Goal: Information Seeking & Learning: Learn about a topic

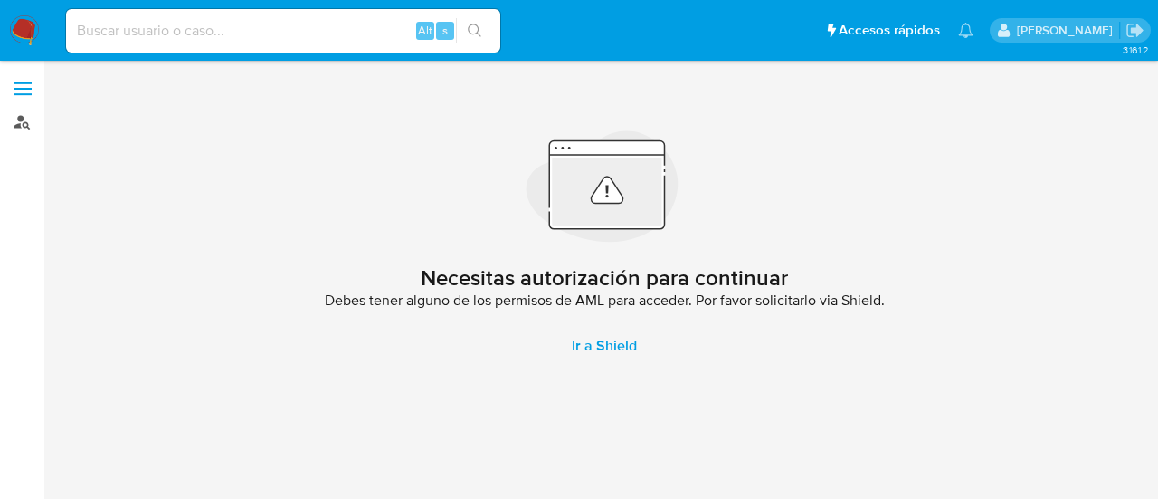
click at [31, 128] on link "Buscador de personas" at bounding box center [107, 122] width 215 height 28
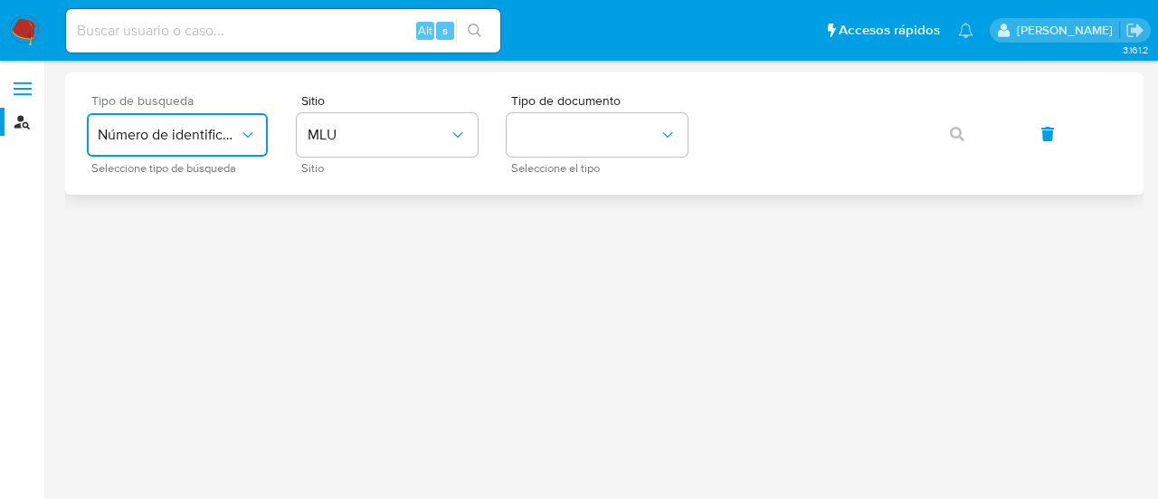
click at [238, 135] on span "Número de identificación" at bounding box center [168, 135] width 141 height 18
click at [226, 241] on div "User ID" at bounding box center [172, 245] width 148 height 43
click at [958, 137] on icon "button" at bounding box center [957, 134] width 14 height 14
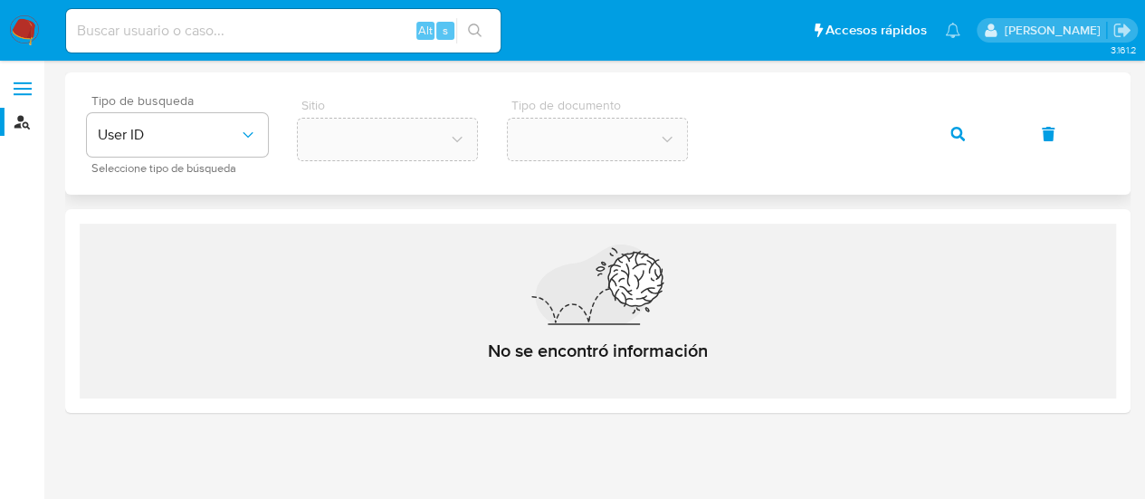
click at [967, 132] on button "button" at bounding box center [958, 133] width 62 height 43
click at [966, 132] on button "button" at bounding box center [958, 133] width 62 height 43
click at [955, 133] on icon "button" at bounding box center [957, 134] width 14 height 14
click at [203, 130] on span "User ID" at bounding box center [168, 135] width 141 height 18
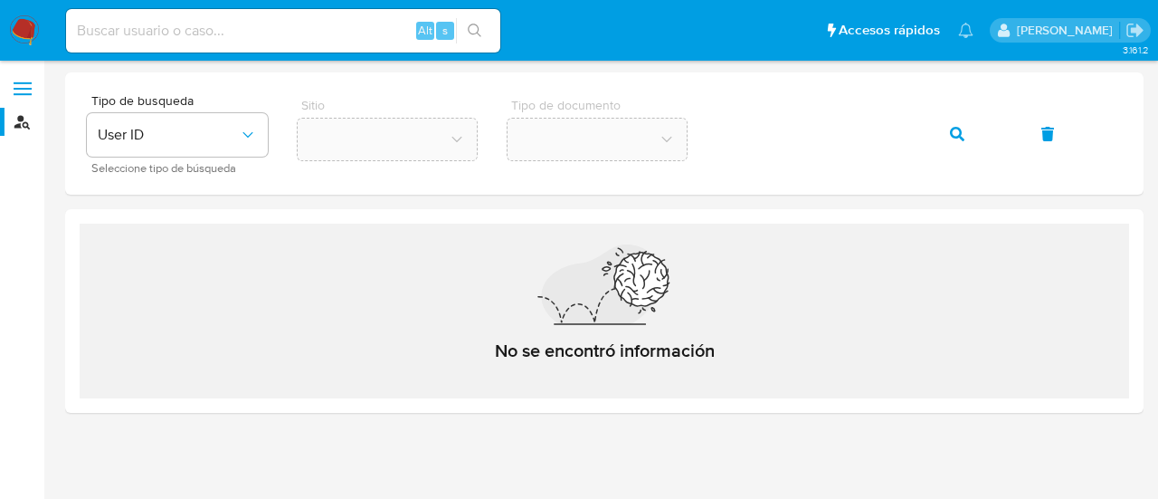
click at [362, 189] on div "Tipo de busqueda User ID Seleccione tipo de búsqueda Sitio Tipo de documento" at bounding box center [604, 133] width 1079 height 122
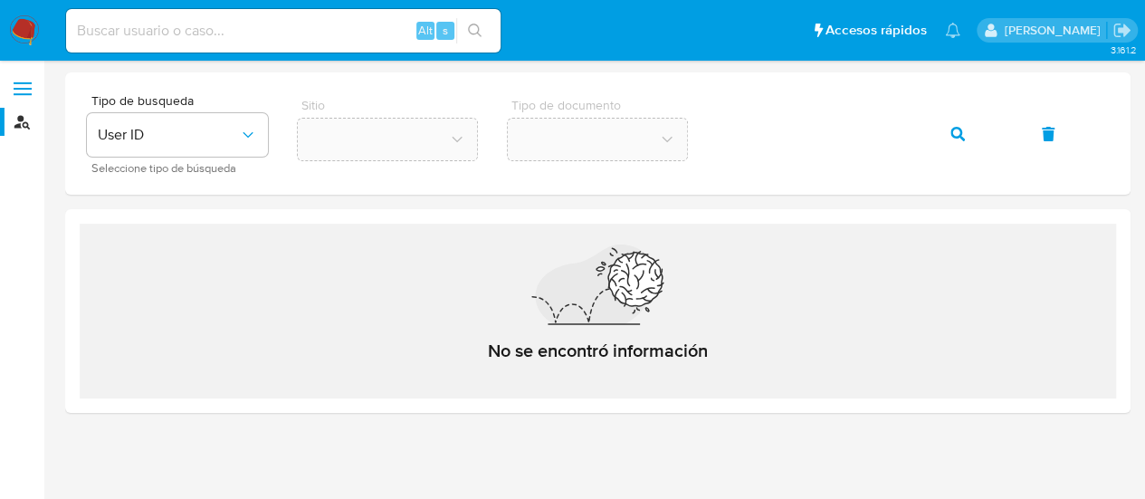
click at [179, 24] on input at bounding box center [283, 31] width 434 height 24
click at [27, 29] on img at bounding box center [24, 30] width 31 height 31
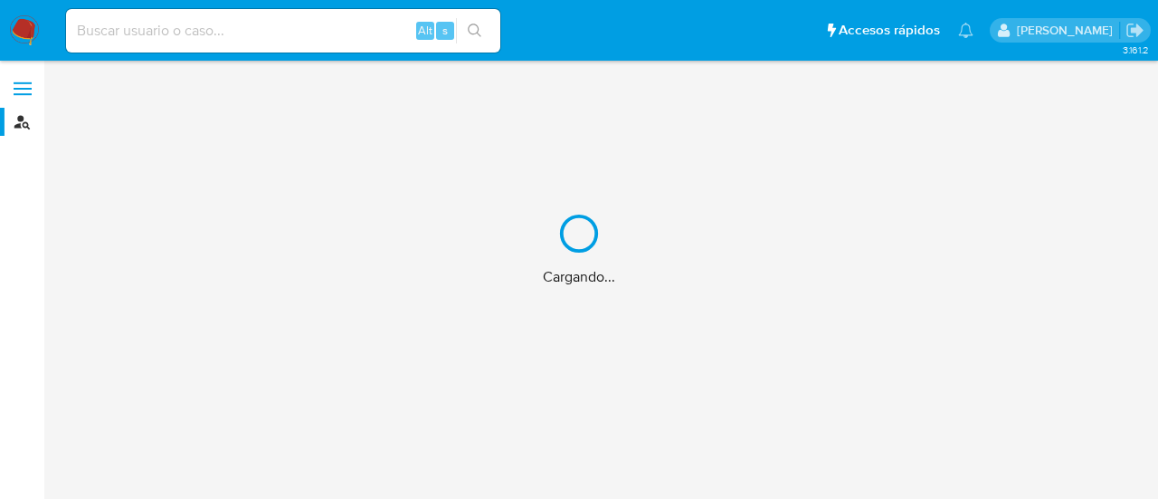
click at [234, 33] on div "Cargando..." at bounding box center [579, 249] width 1158 height 499
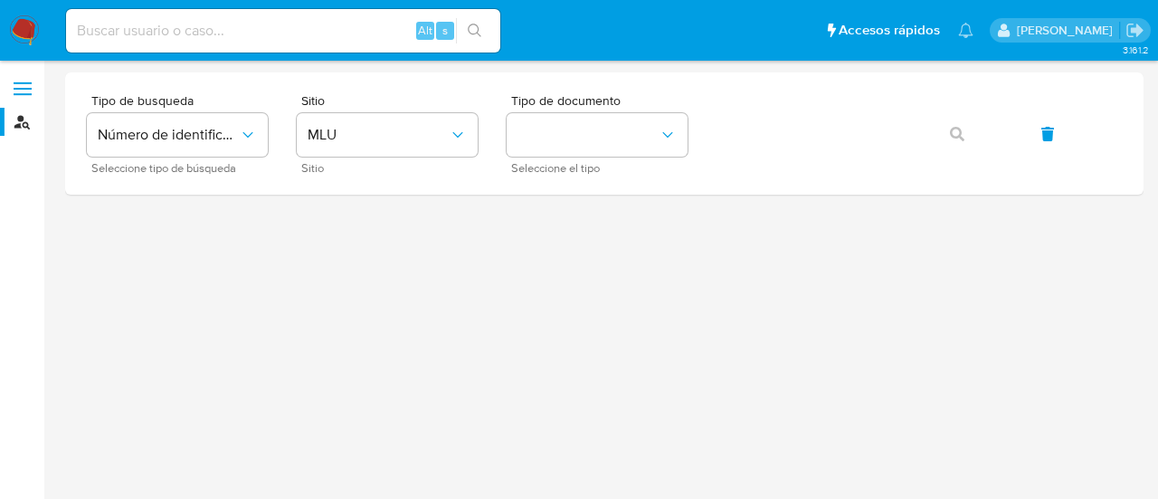
click at [227, 24] on input at bounding box center [283, 31] width 434 height 24
paste input "1784475274"
type input "1784475274"
click at [215, 37] on input "1784475274" at bounding box center [283, 31] width 434 height 24
click at [484, 19] on button "search-icon" at bounding box center [474, 30] width 37 height 25
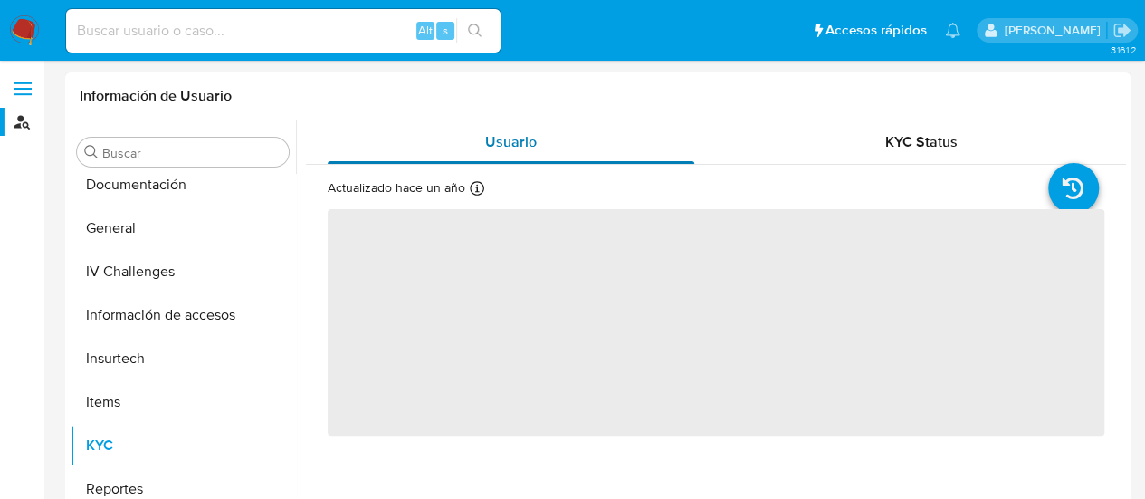
scroll to position [461, 0]
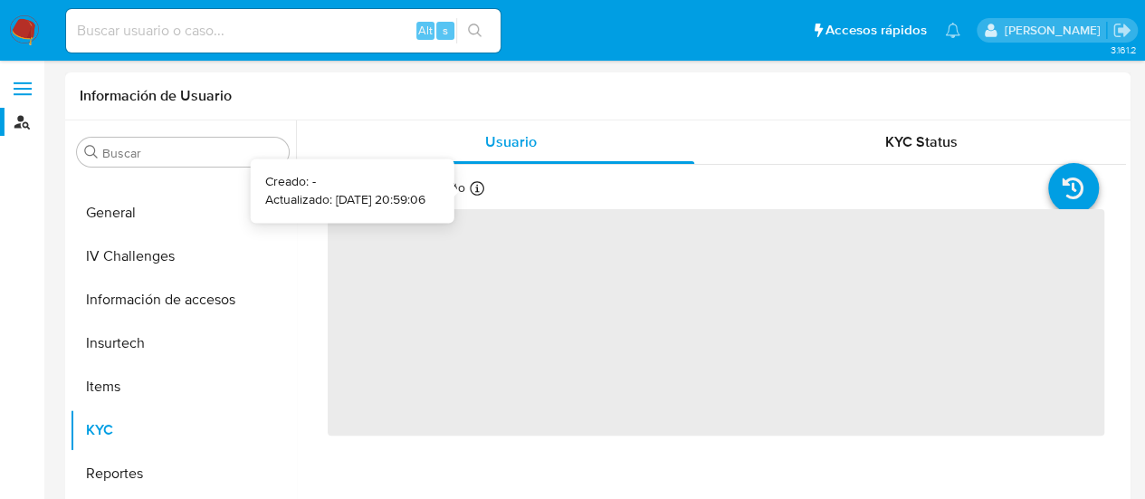
select select "10"
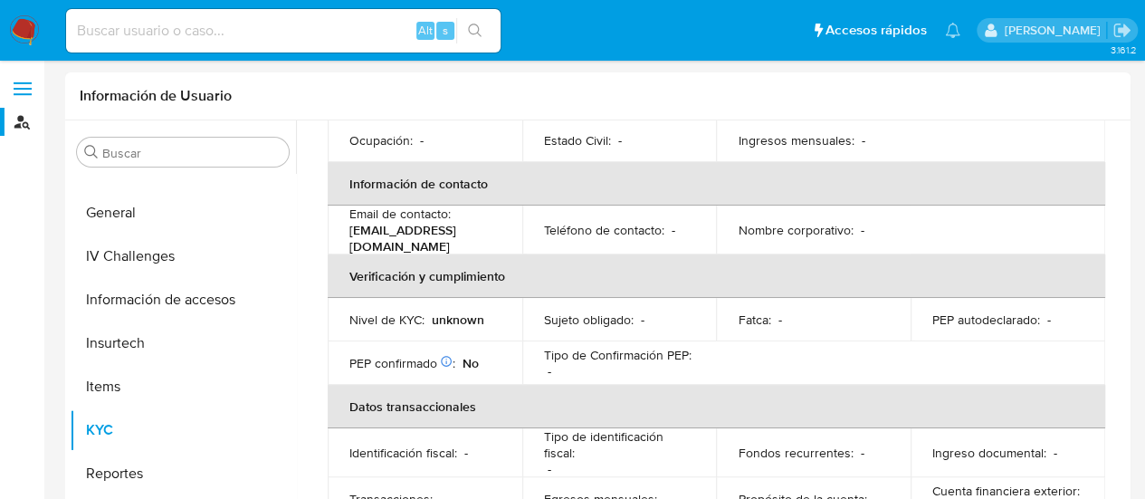
scroll to position [310, 0]
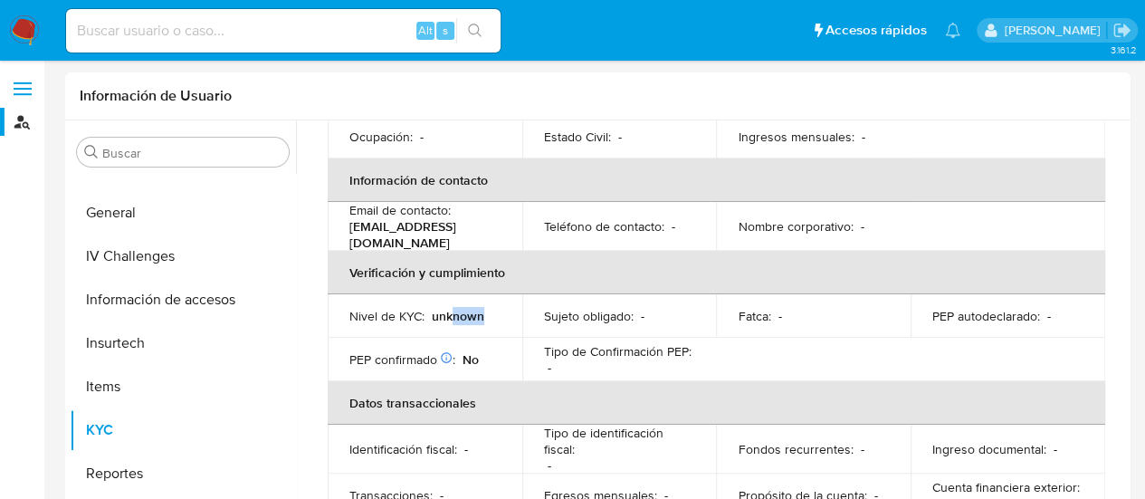
drag, startPoint x: 472, startPoint y: 312, endPoint x: 524, endPoint y: 314, distance: 51.6
click at [524, 314] on tr "Nivel de KYC : unknown Sujeto obligado : - Fatca : - PEP autodeclarado : -" at bounding box center [716, 315] width 777 height 43
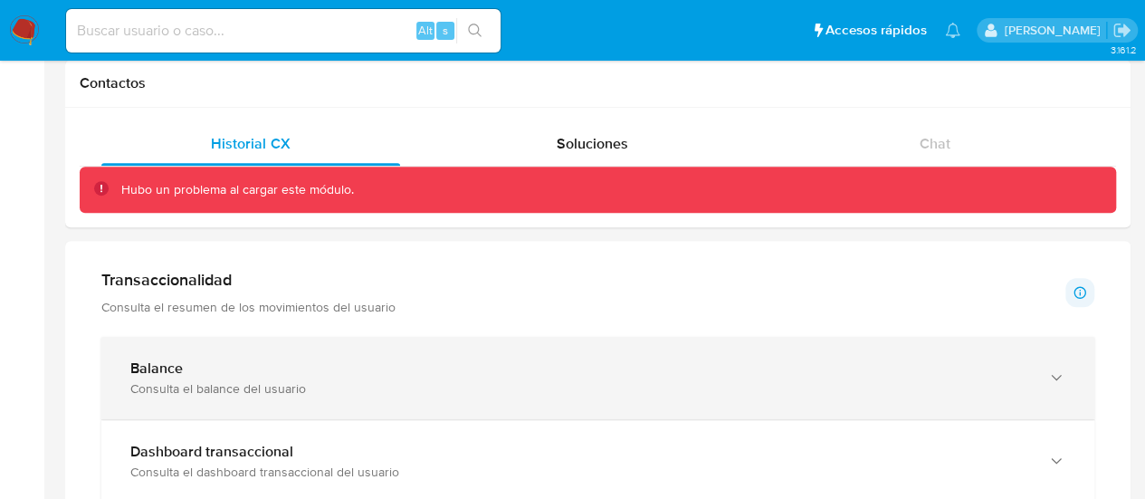
scroll to position [447, 0]
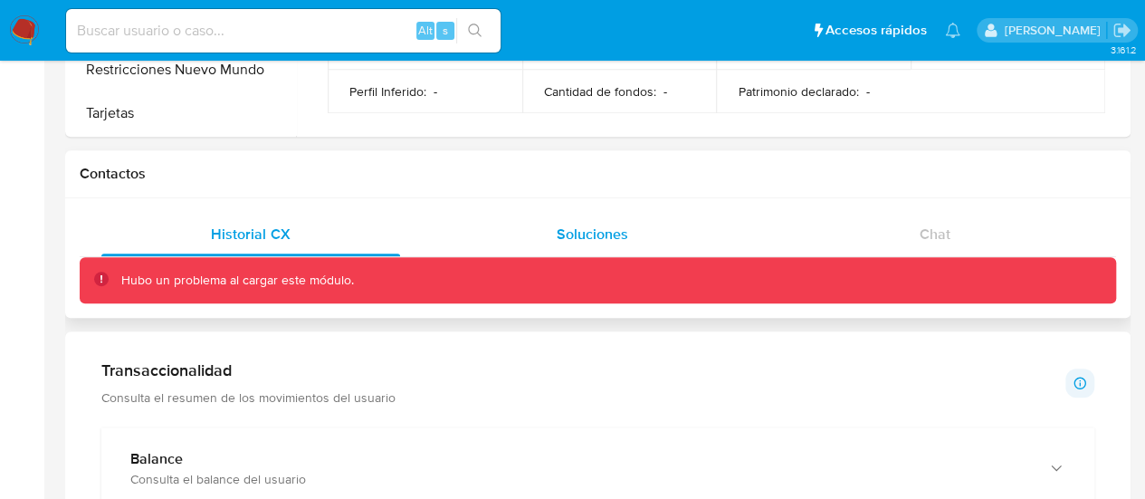
click at [612, 225] on span "Soluciones" at bounding box center [592, 234] width 71 height 21
click at [217, 218] on div "Historial CX" at bounding box center [250, 234] width 299 height 43
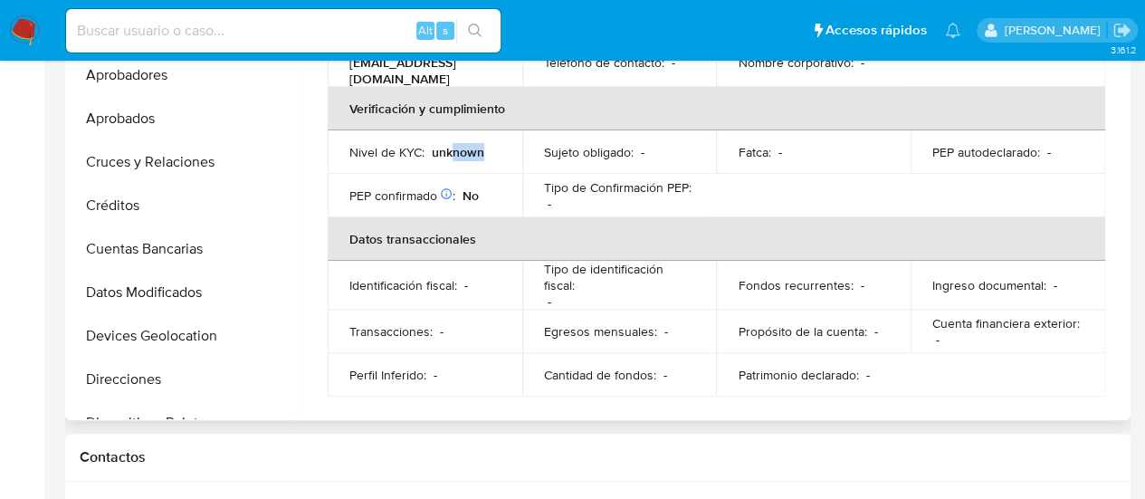
scroll to position [266, 0]
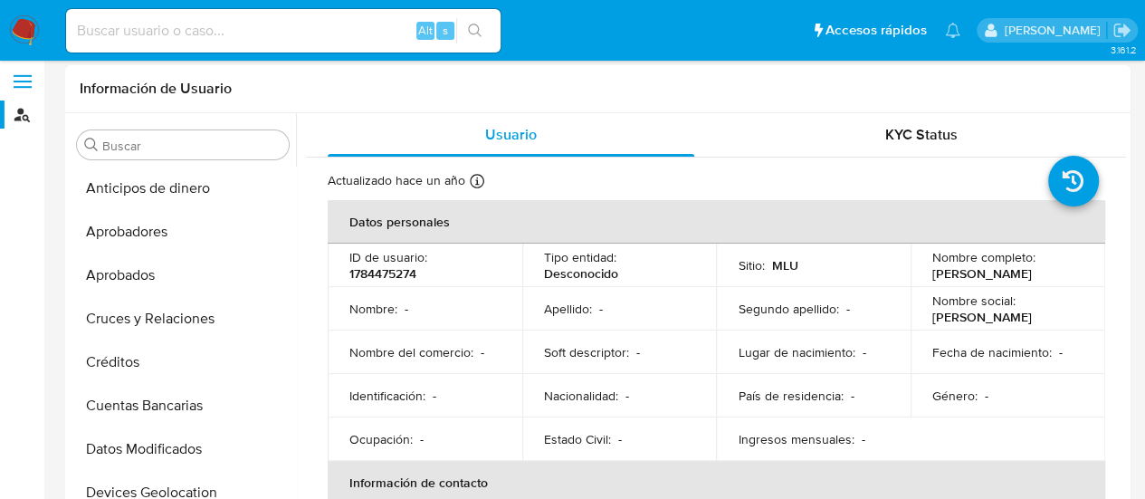
scroll to position [0, 0]
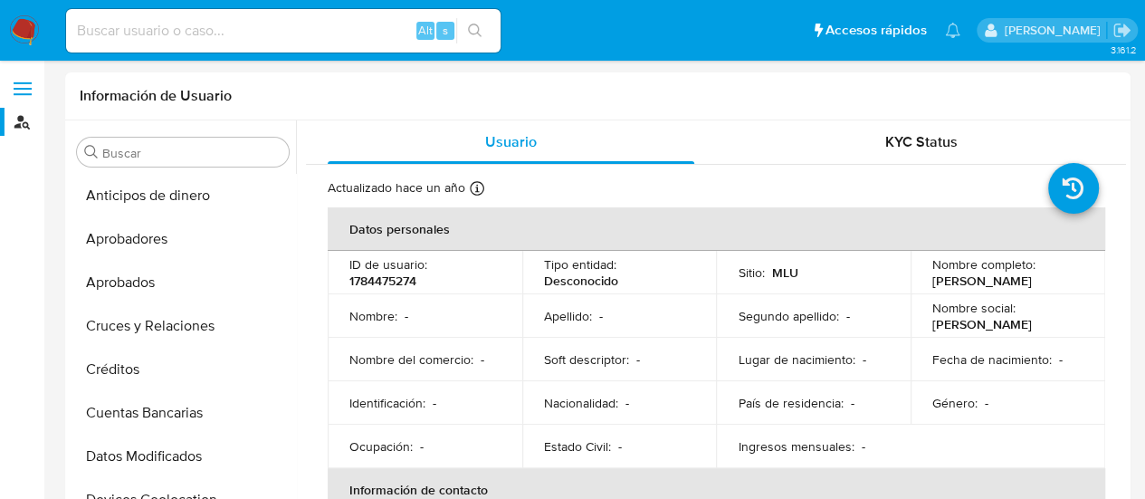
click at [251, 35] on input at bounding box center [283, 31] width 434 height 24
click at [252, 35] on input at bounding box center [283, 31] width 434 height 24
paste input "1784475274"
type input "1784475274"
click at [25, 127] on link "Buscador de personas" at bounding box center [107, 122] width 215 height 28
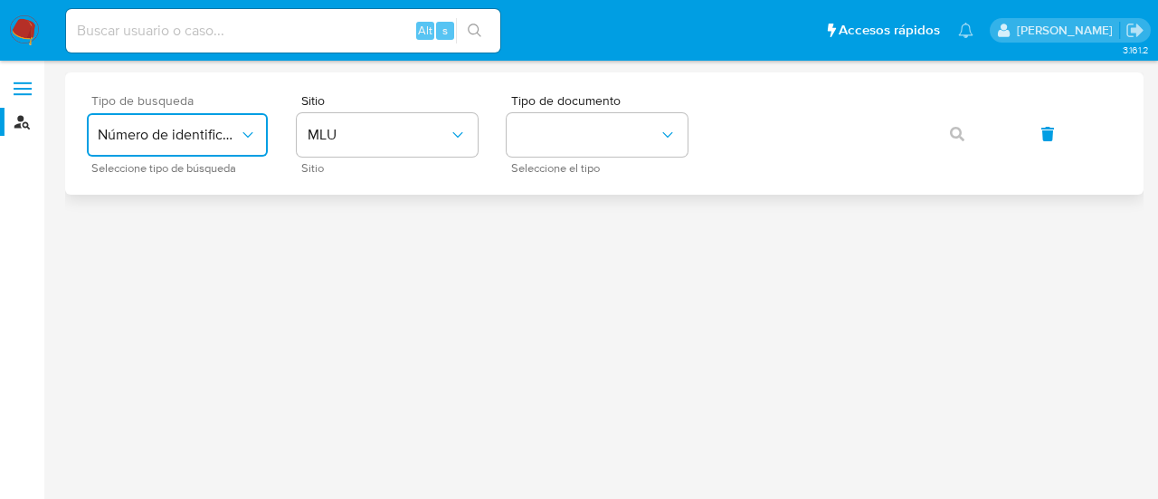
click at [243, 137] on icon "typeSearch" at bounding box center [248, 135] width 18 height 18
click at [156, 258] on div "User ID" at bounding box center [172, 245] width 148 height 43
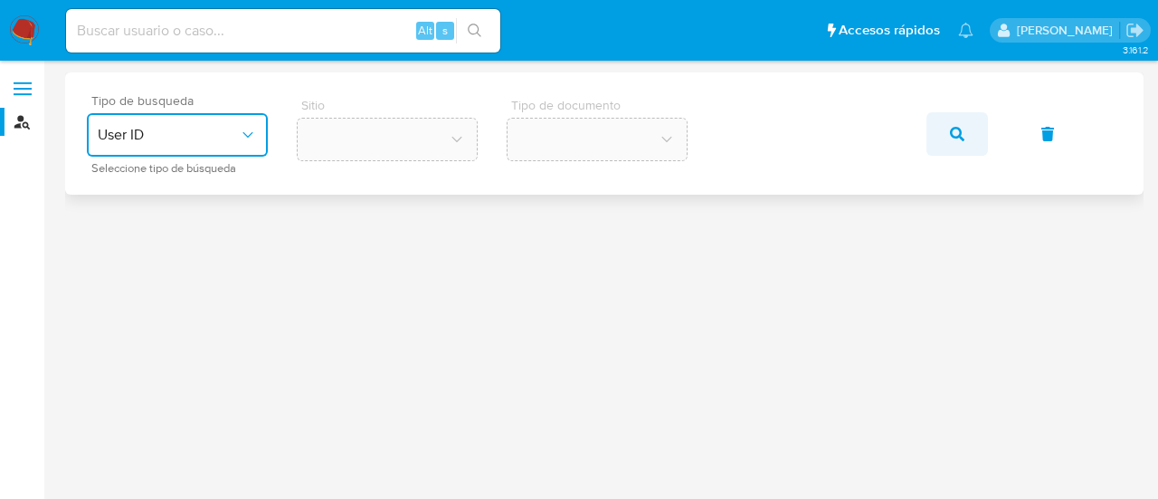
click at [960, 135] on icon "button" at bounding box center [957, 134] width 14 height 14
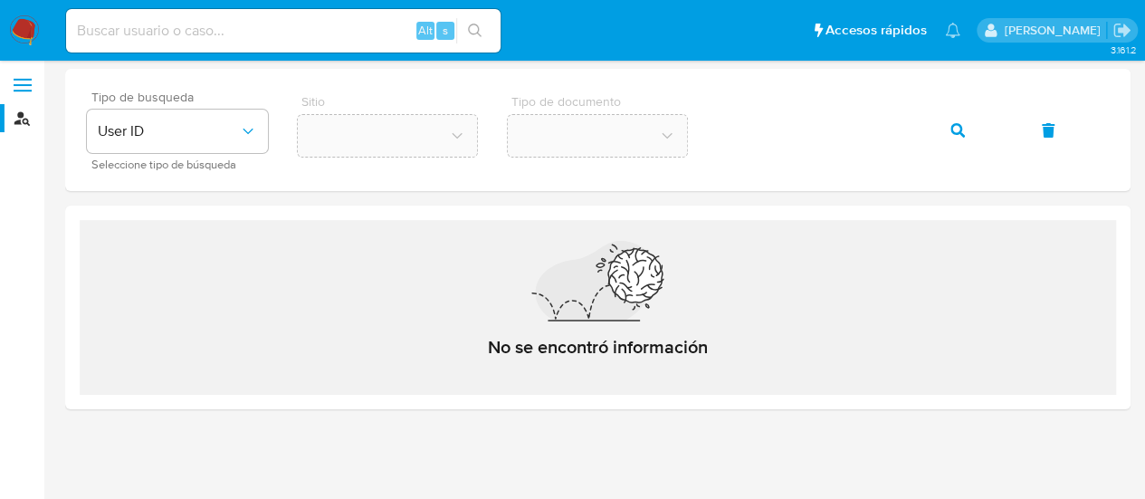
scroll to position [5, 0]
click at [244, 23] on input at bounding box center [283, 31] width 434 height 24
paste input "1784475274"
type input "1784475274"
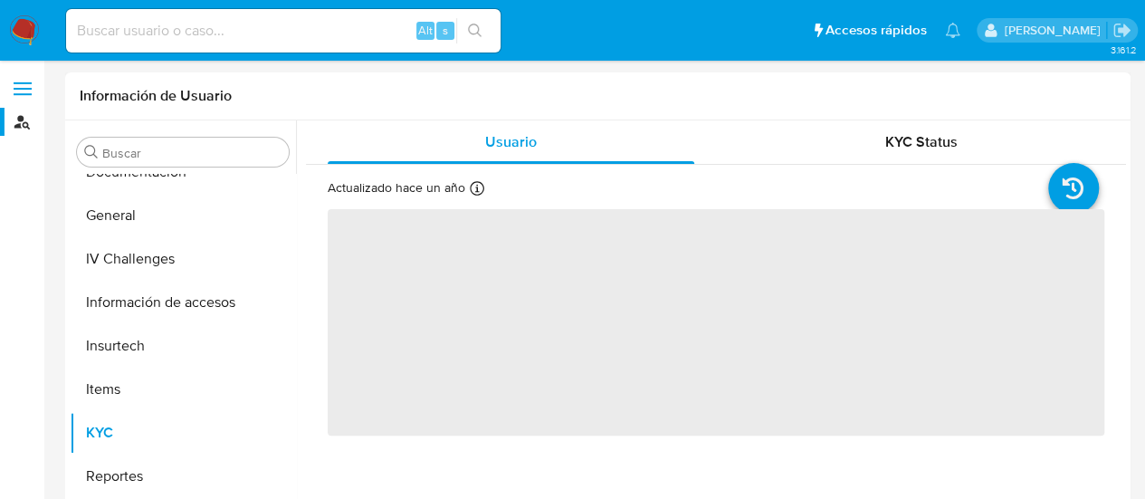
scroll to position [461, 0]
select select "10"
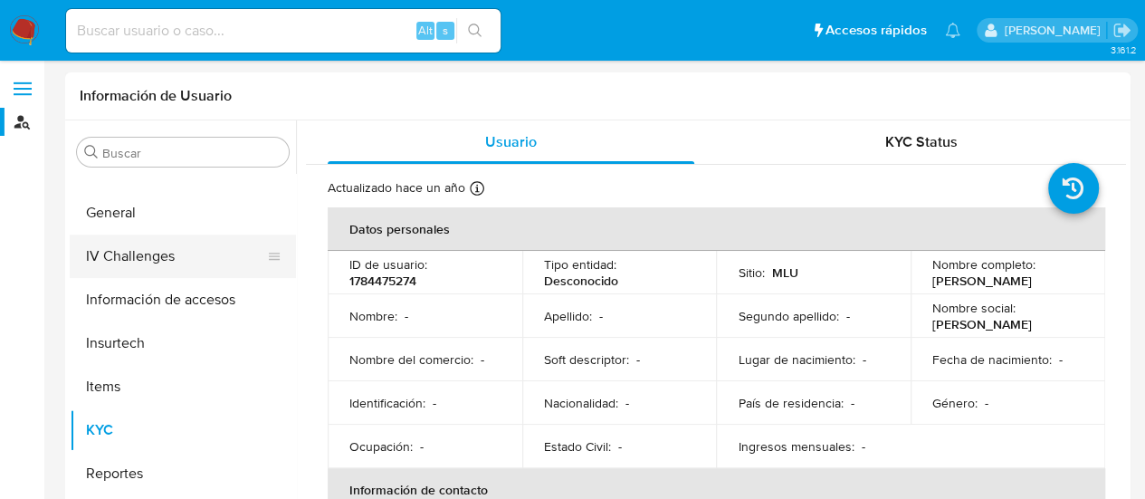
scroll to position [370, 0]
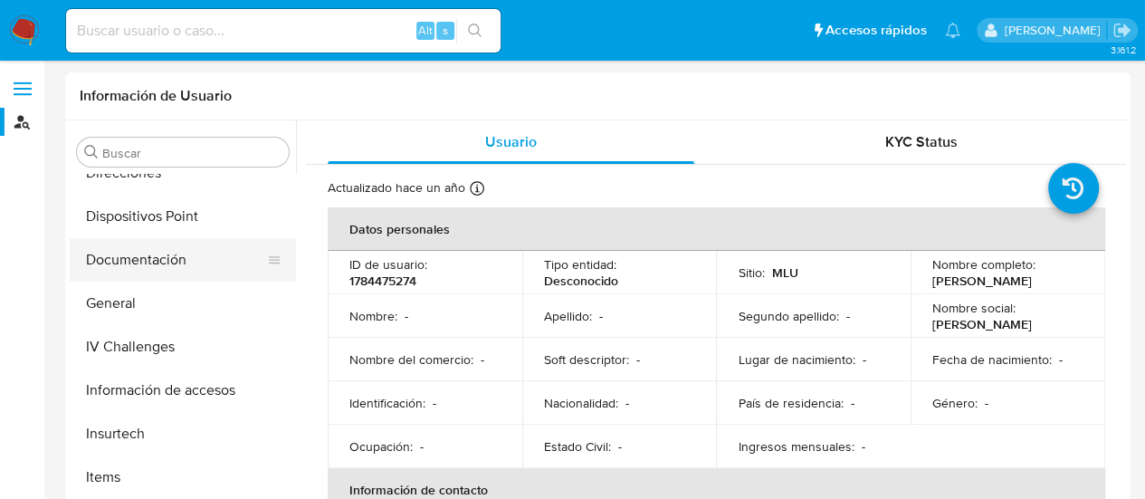
click at [153, 245] on button "Documentación" at bounding box center [176, 259] width 212 height 43
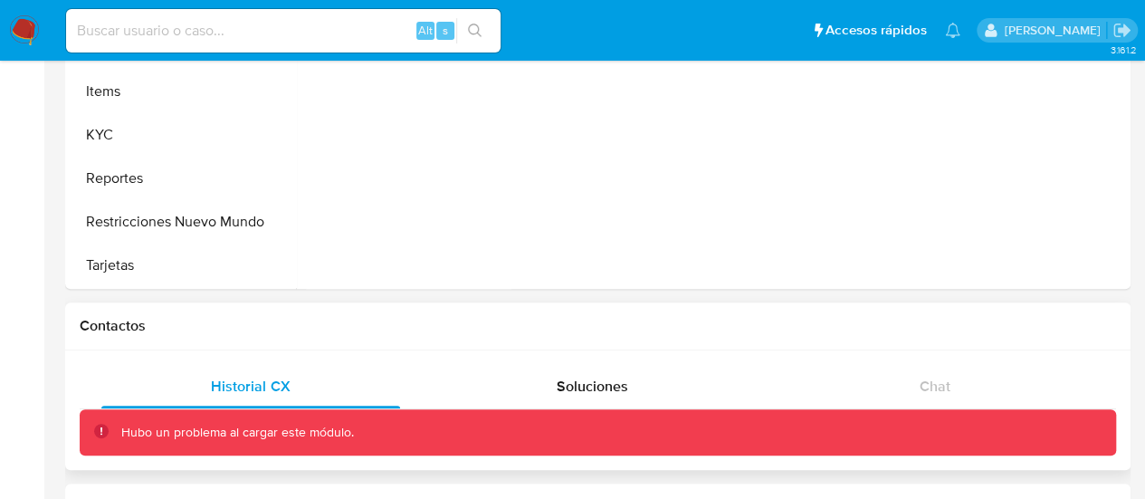
scroll to position [272, 0]
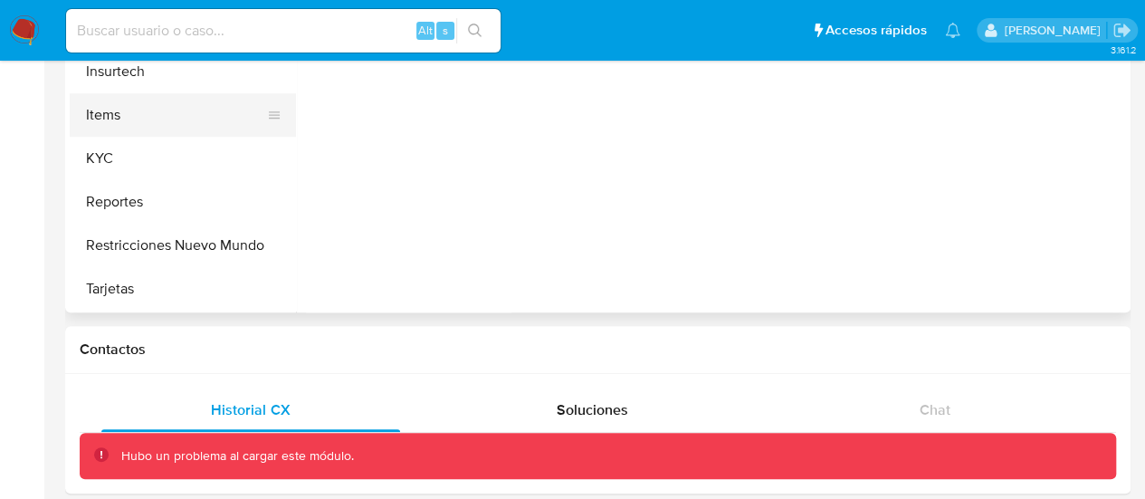
click at [120, 109] on button "Items" at bounding box center [176, 114] width 212 height 43
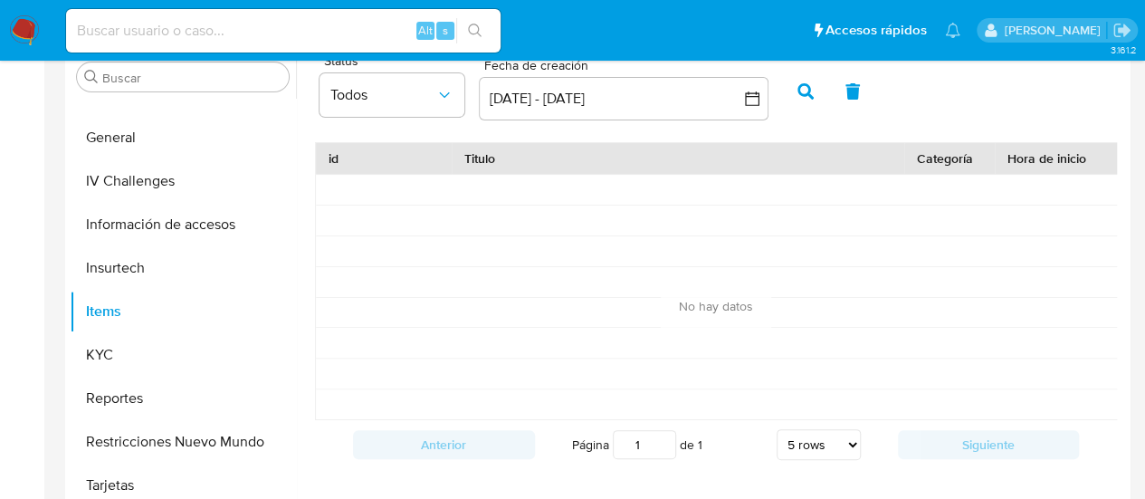
scroll to position [181, 0]
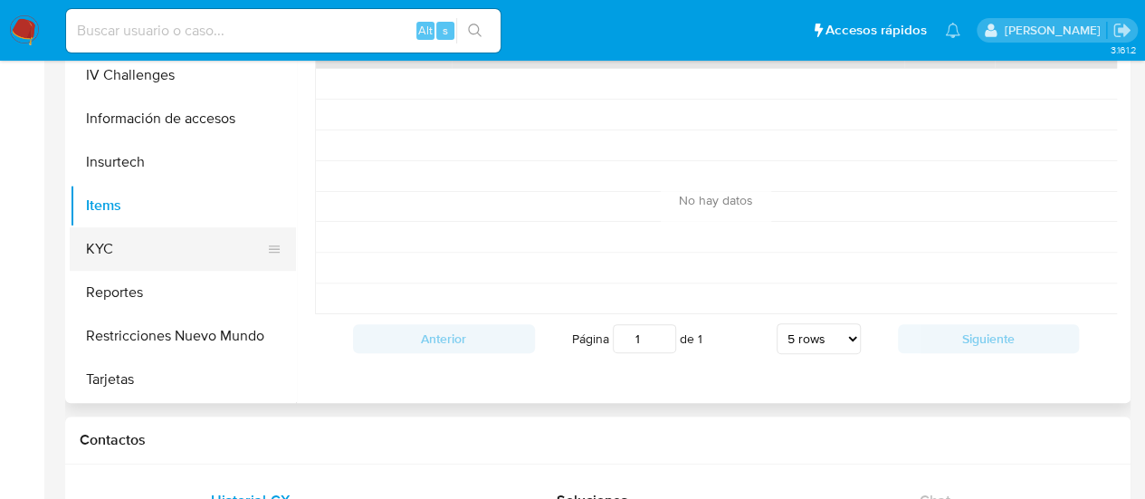
click at [123, 234] on button "KYC" at bounding box center [176, 248] width 212 height 43
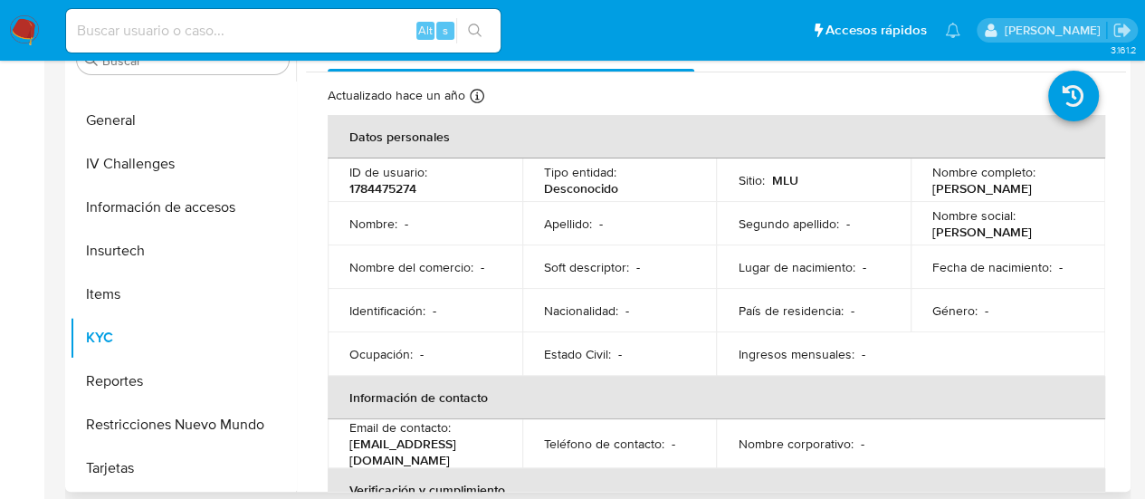
scroll to position [91, 0]
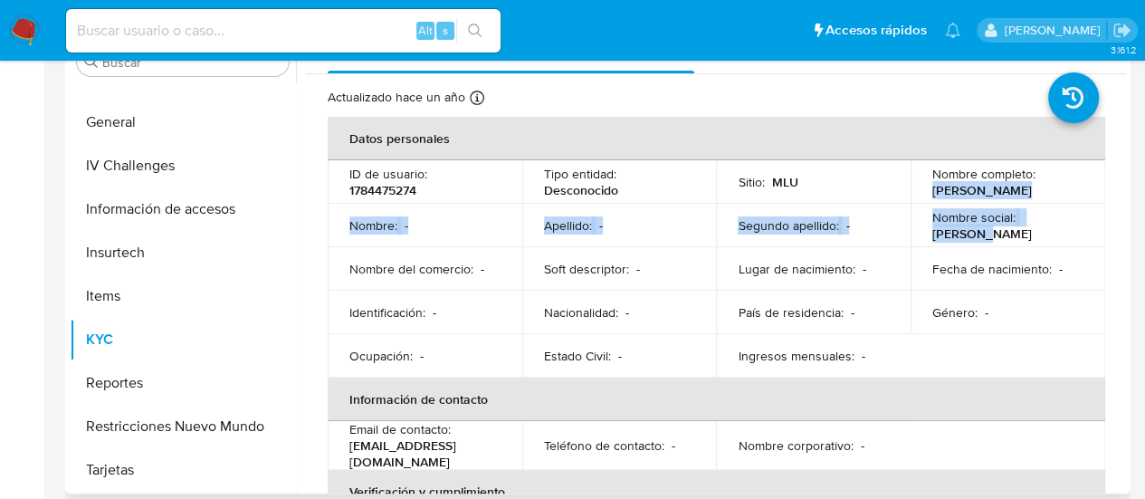
drag, startPoint x: 987, startPoint y: 231, endPoint x: 922, endPoint y: 193, distance: 74.7
click at [922, 193] on tbody "ID de usuario : 1784475274 Tipo entidad : Desconocido Sitio : MLU Nombre comple…" at bounding box center [716, 268] width 777 height 217
click at [899, 220] on td "Segundo apellido : -" at bounding box center [813, 225] width 195 height 43
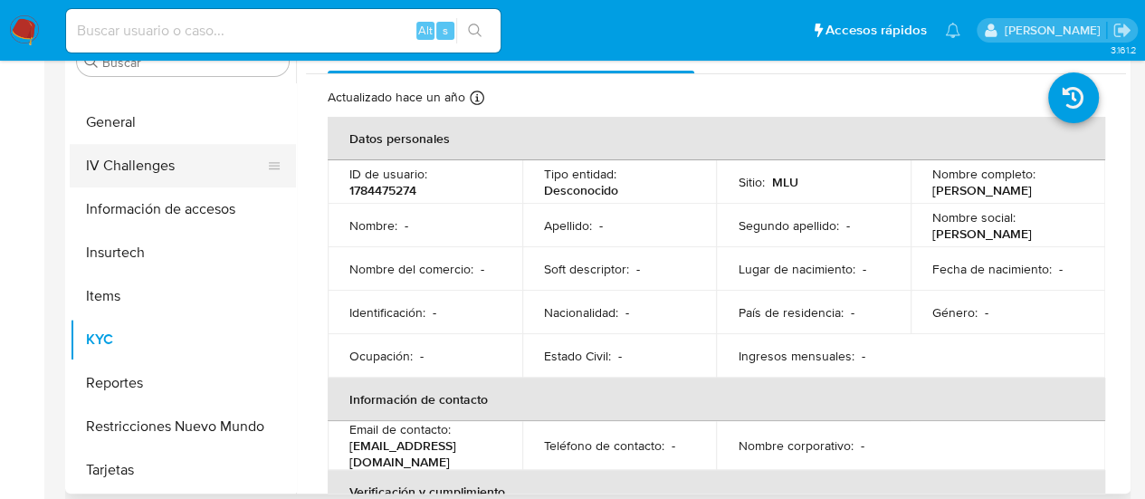
click at [157, 171] on button "IV Challenges" at bounding box center [176, 165] width 212 height 43
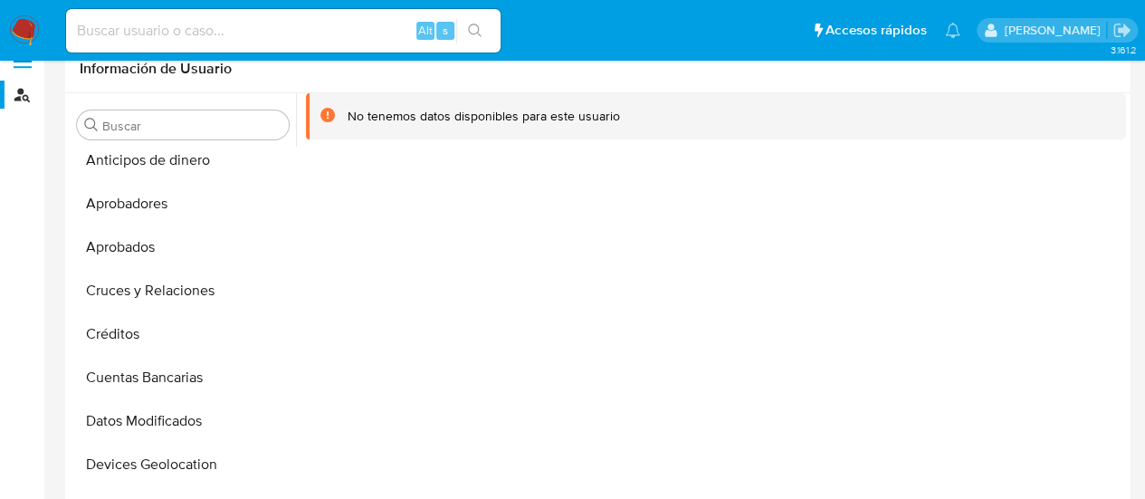
scroll to position [0, 0]
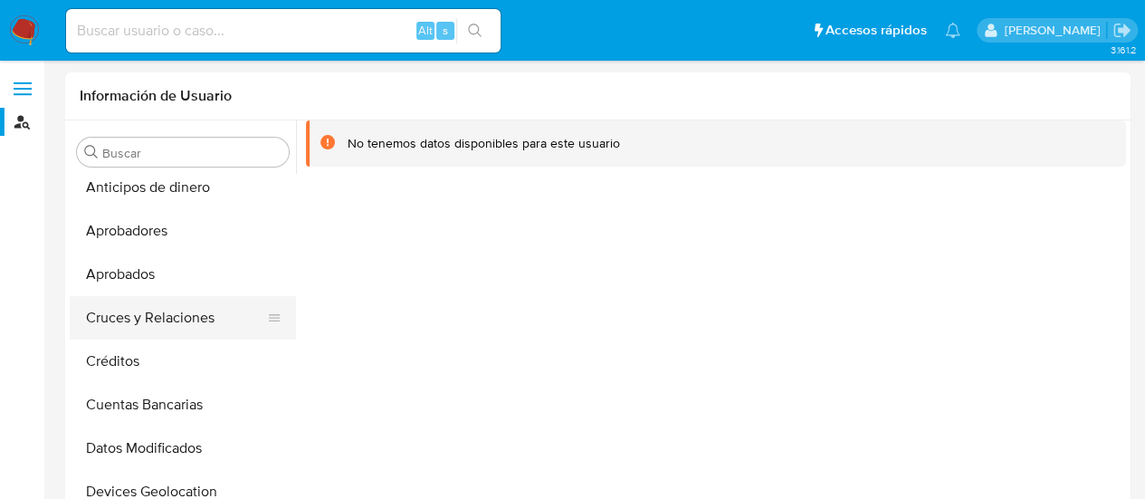
click at [188, 319] on button "Cruces y Relaciones" at bounding box center [176, 317] width 212 height 43
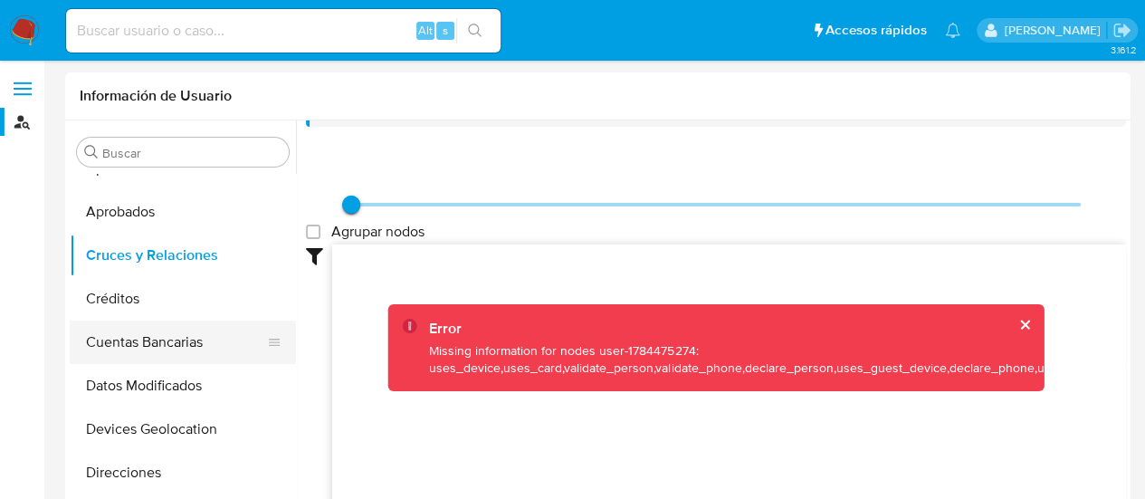
scroll to position [99, 0]
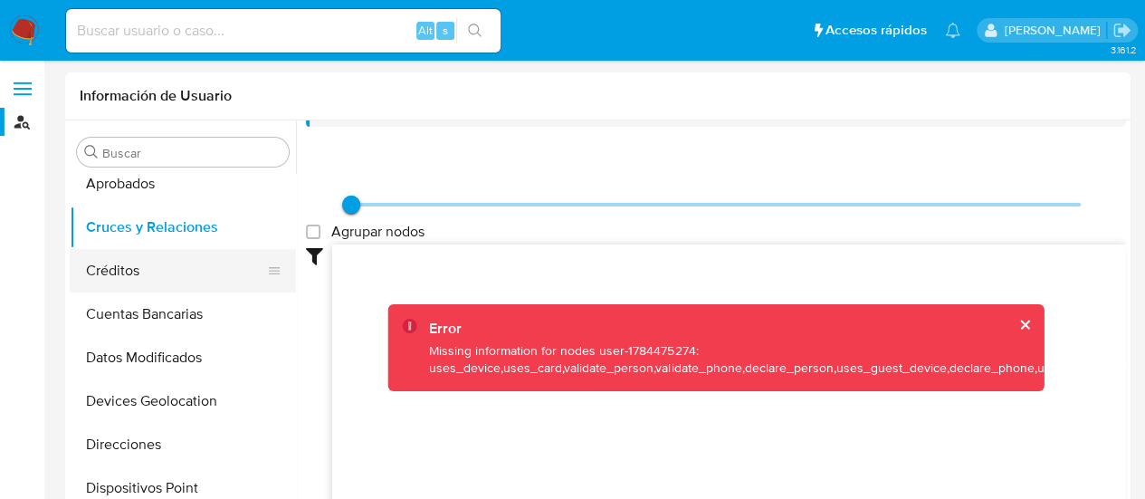
click at [153, 275] on button "Créditos" at bounding box center [176, 270] width 212 height 43
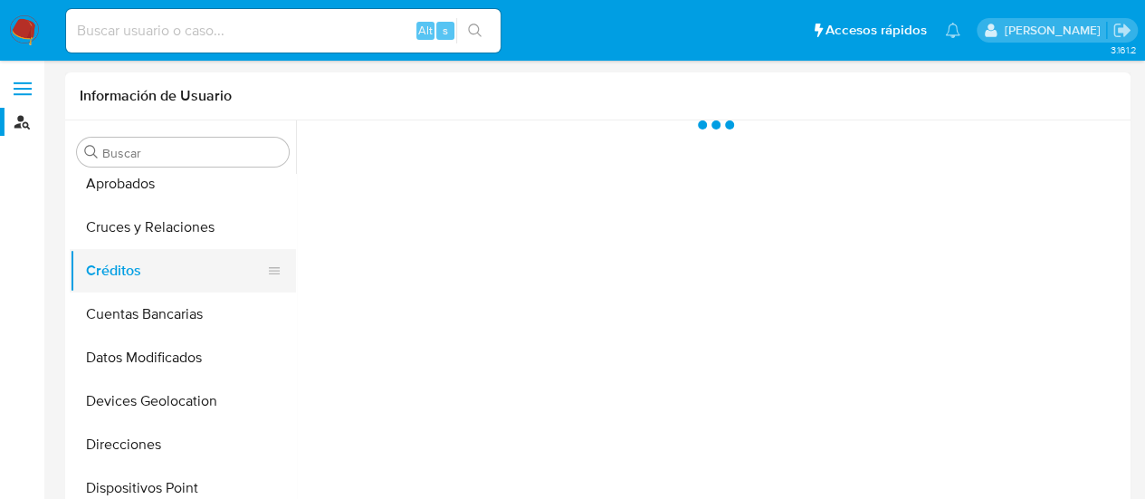
scroll to position [0, 0]
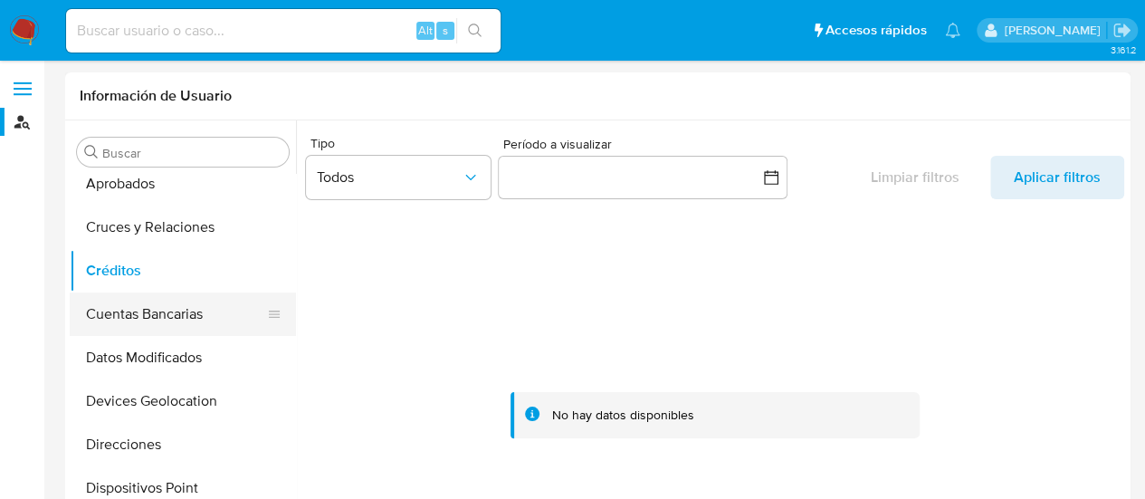
click at [156, 316] on button "Cuentas Bancarias" at bounding box center [176, 313] width 212 height 43
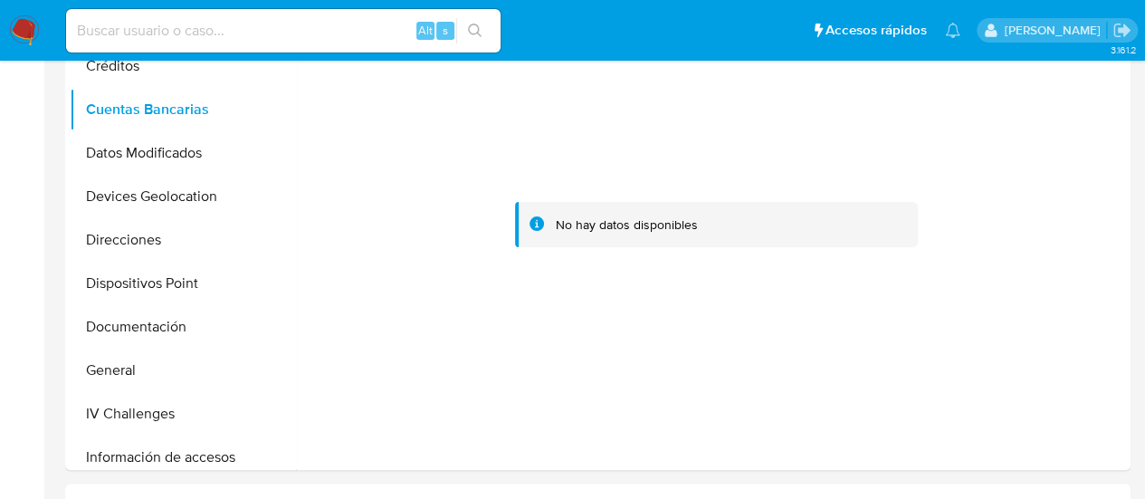
scroll to position [85, 0]
